Goal: Find specific page/section: Find specific page/section

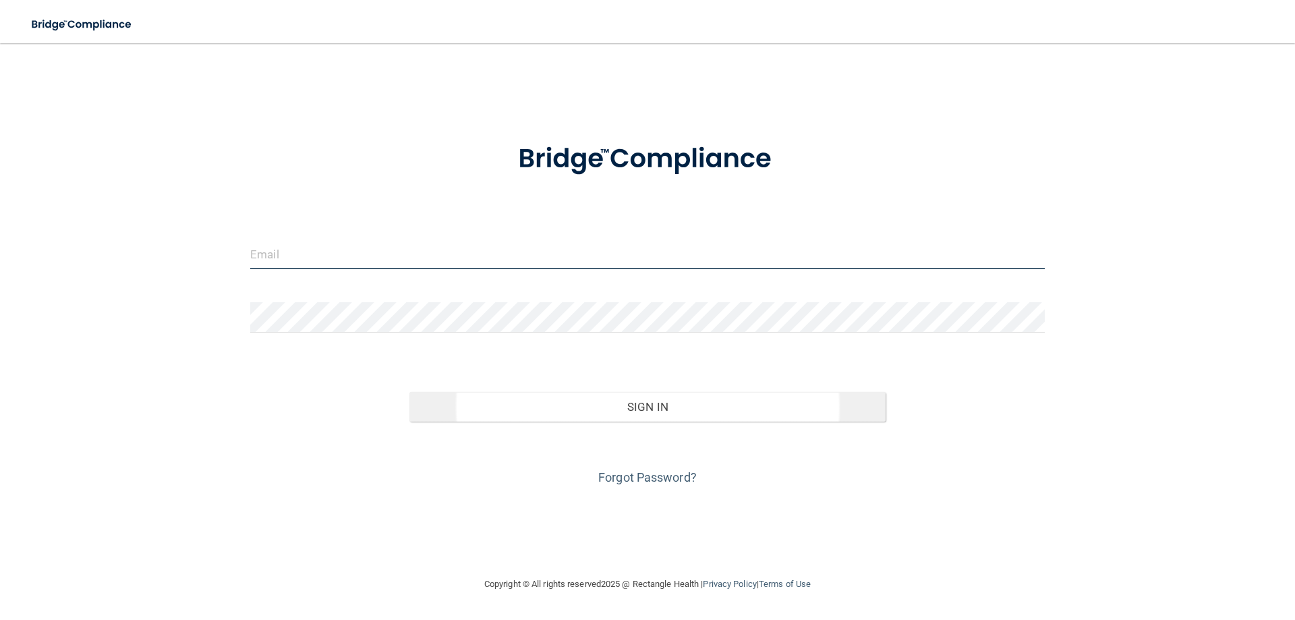
type input "[EMAIL_ADDRESS][DOMAIN_NAME]"
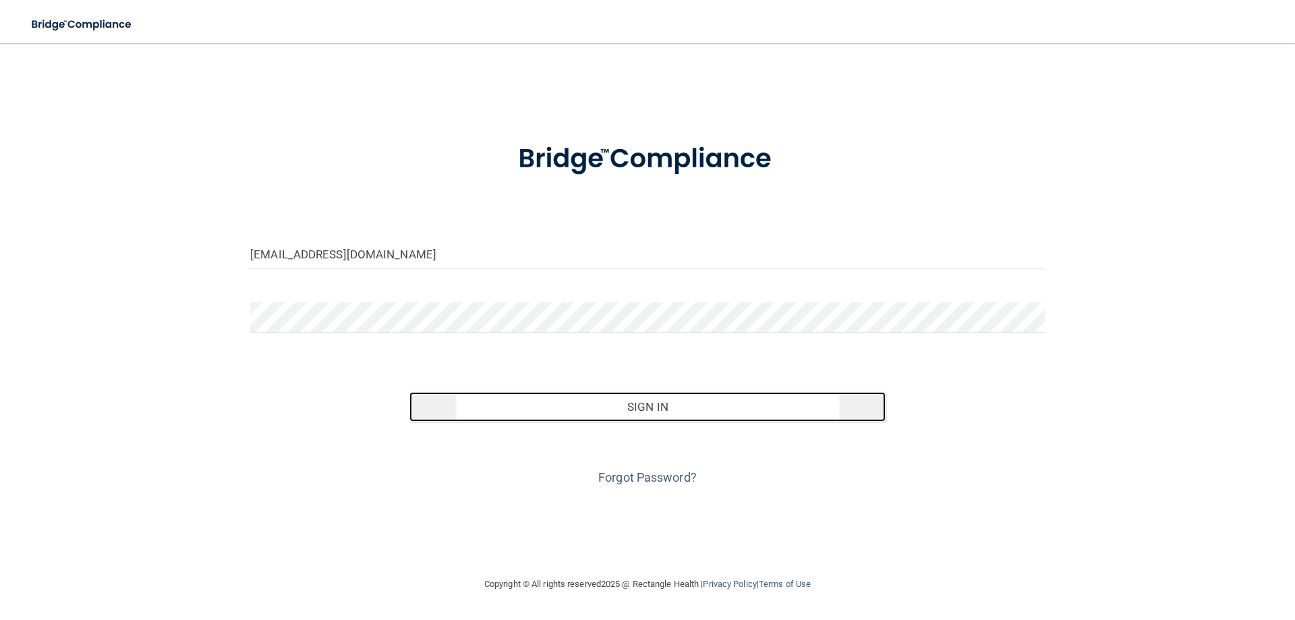
click at [638, 409] on button "Sign In" at bounding box center [647, 407] width 477 height 30
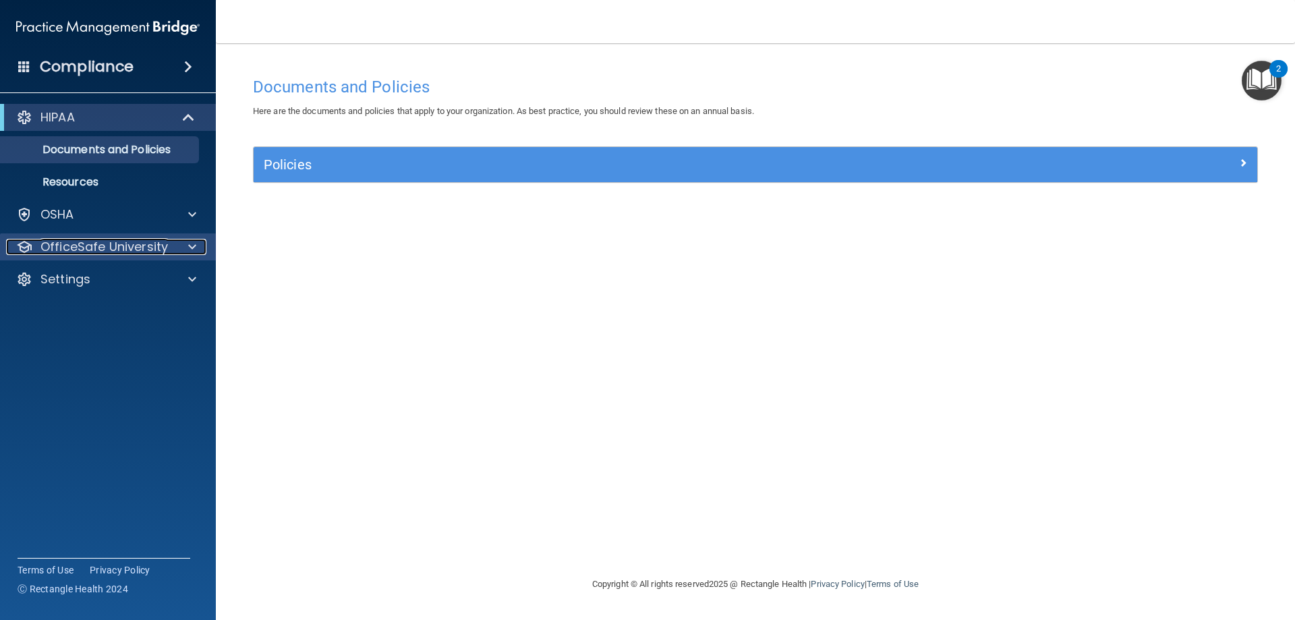
click at [189, 250] on span at bounding box center [192, 247] width 8 height 16
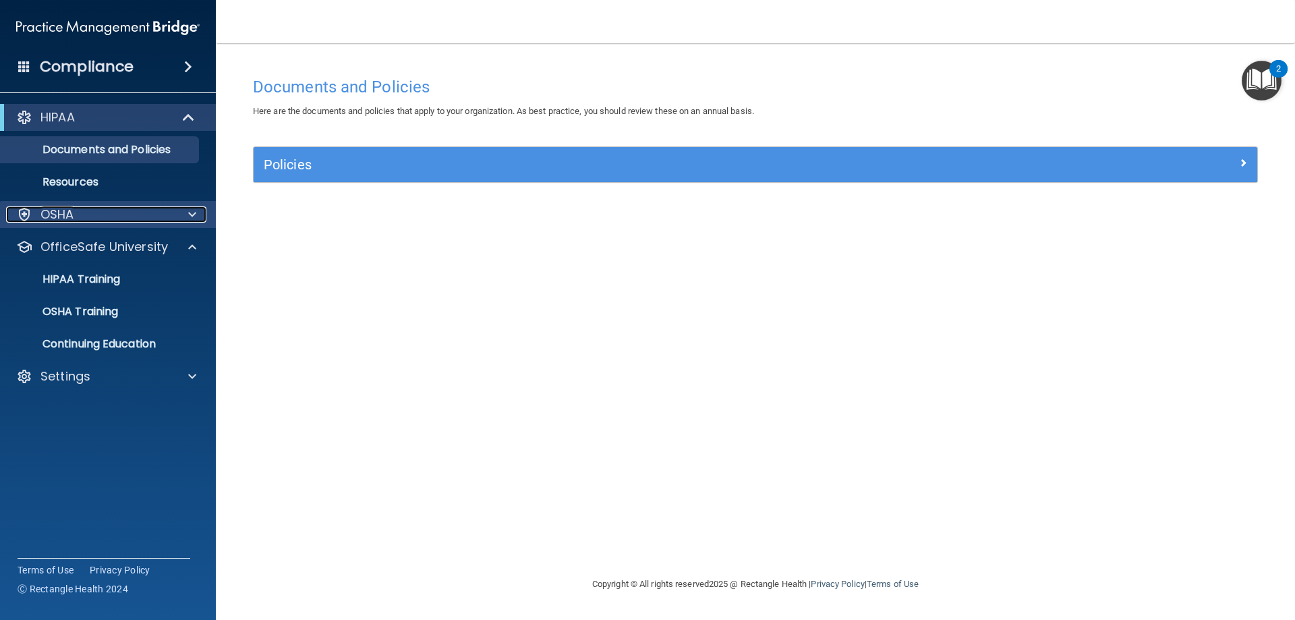
click at [172, 210] on div "OSHA" at bounding box center [89, 214] width 167 height 16
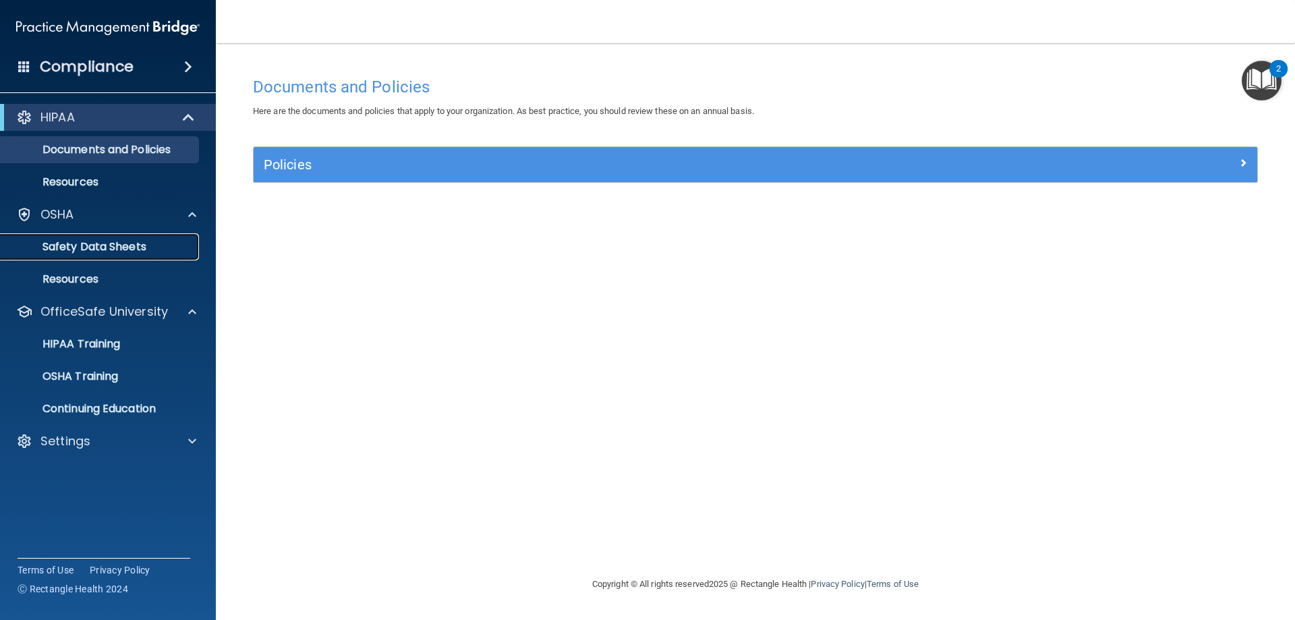
click at [124, 246] on p "Safety Data Sheets" at bounding box center [101, 246] width 184 height 13
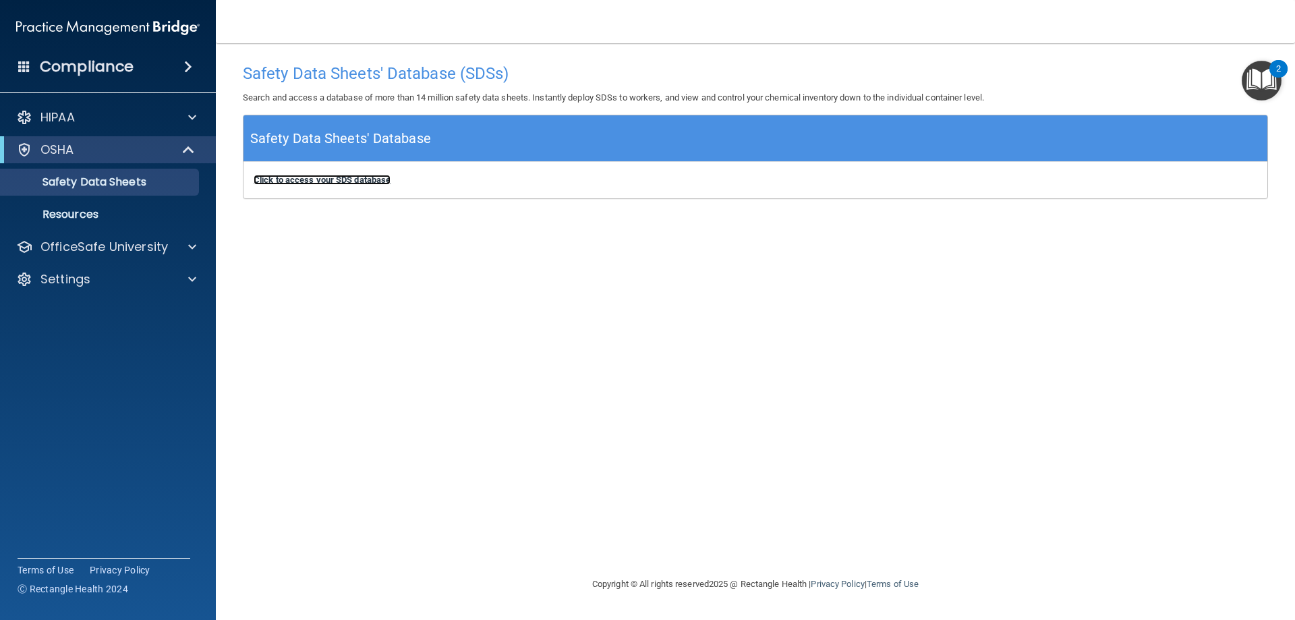
click at [320, 179] on b "Click to access your SDS database" at bounding box center [322, 180] width 137 height 10
